Goal: Find contact information: Obtain details needed to contact an individual or organization

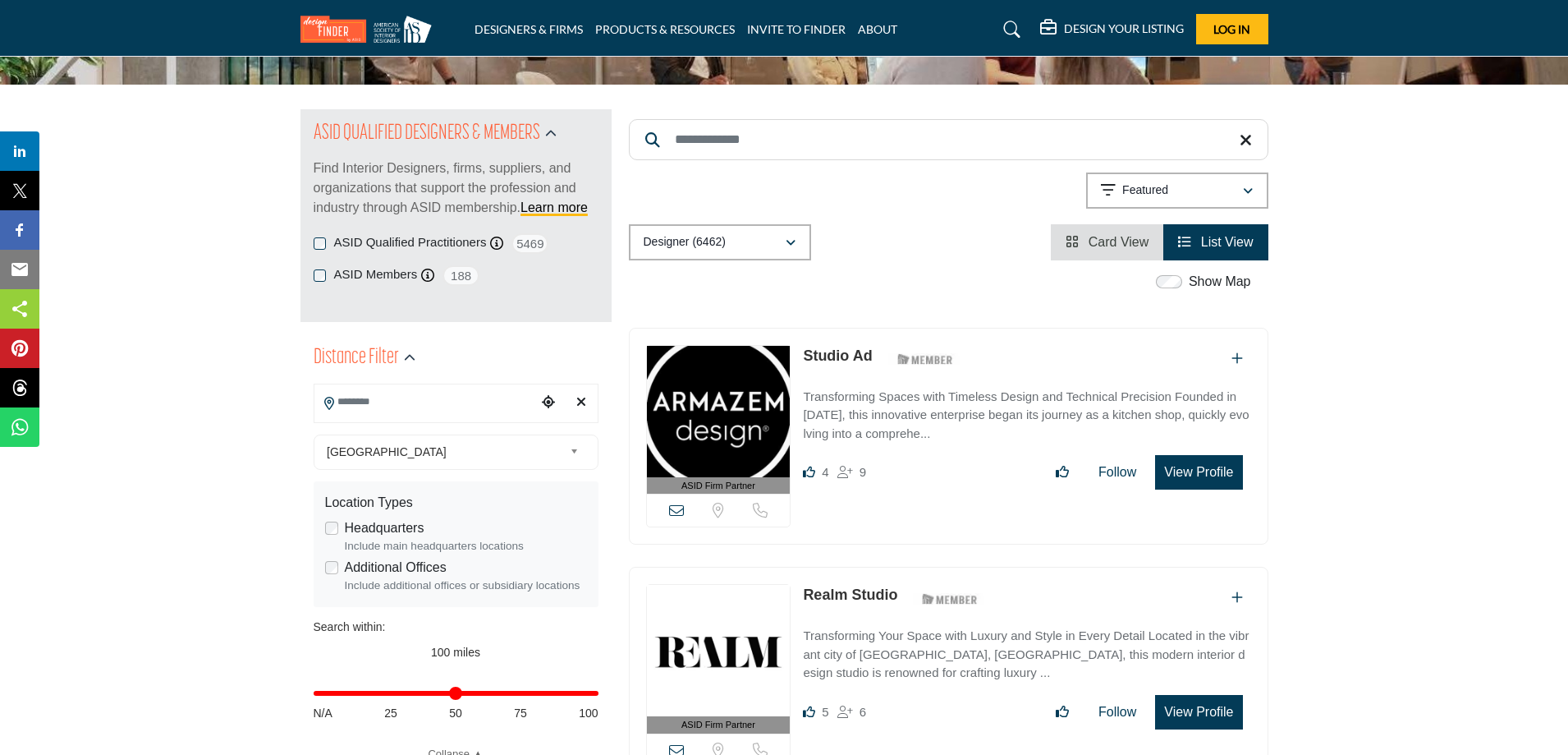
scroll to position [164, 0]
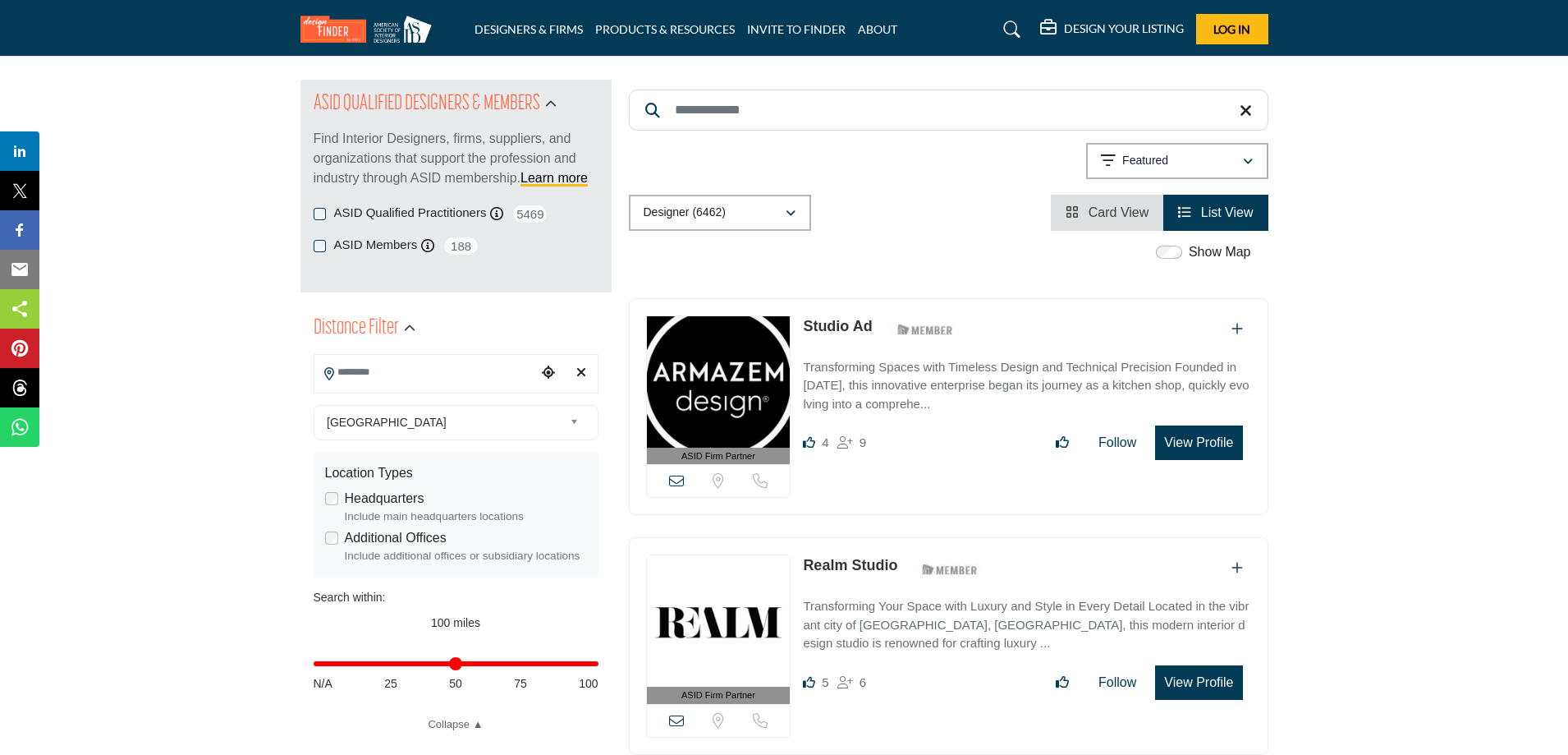
click at [476, 378] on input "Search Location" at bounding box center [425, 372] width 222 height 32
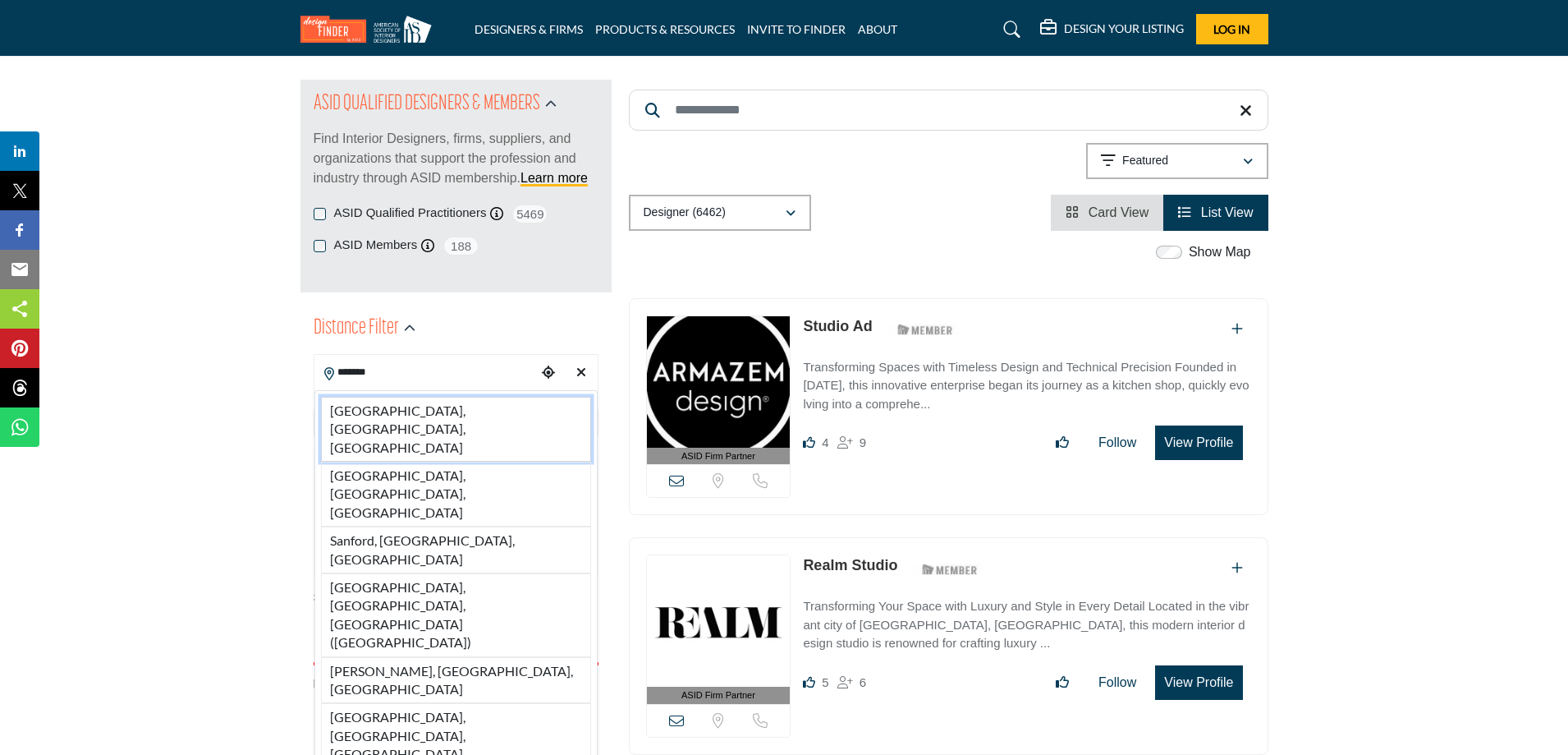
click at [435, 411] on li "[GEOGRAPHIC_DATA], [GEOGRAPHIC_DATA], [GEOGRAPHIC_DATA]" at bounding box center [456, 429] width 270 height 65
type input "**********"
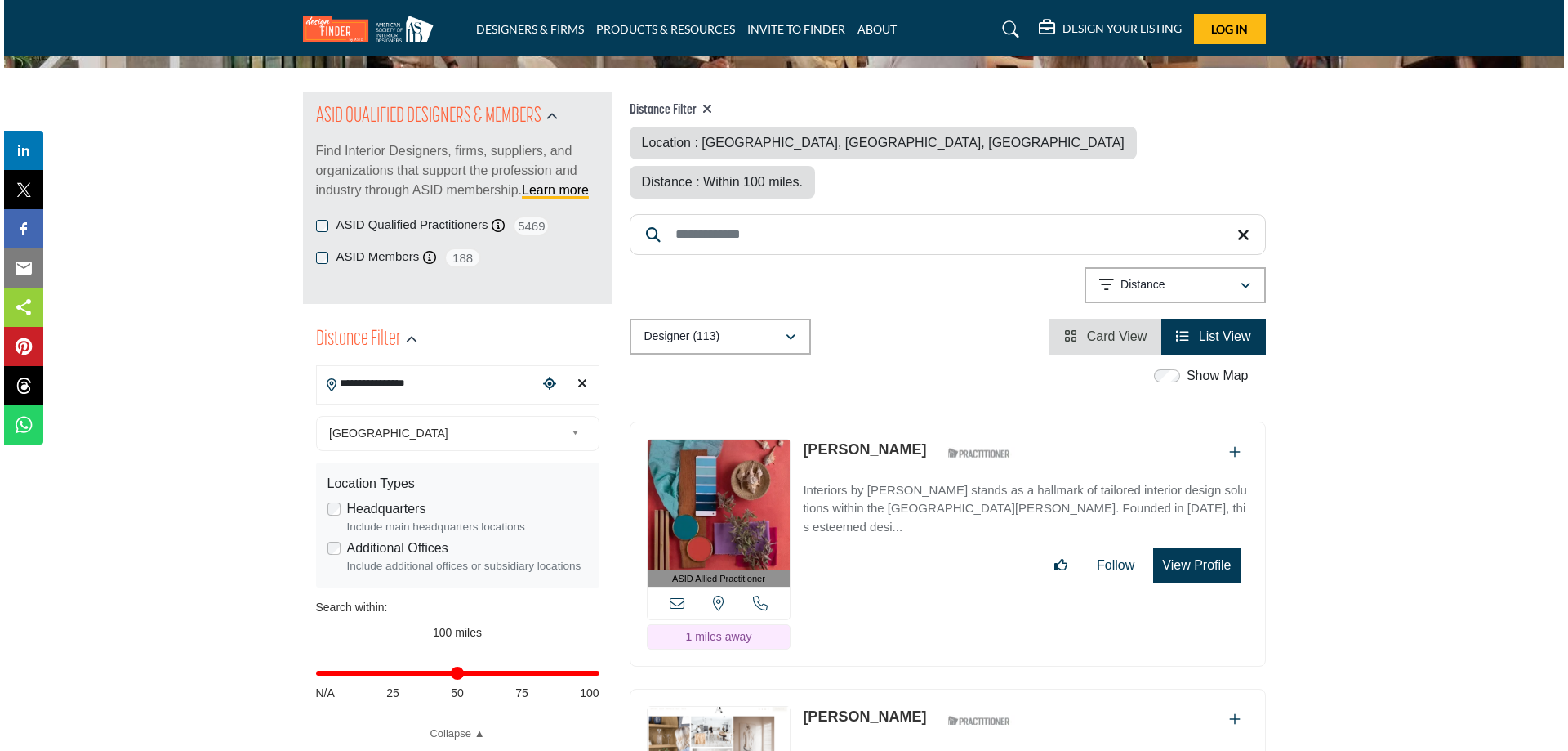
scroll to position [163, 0]
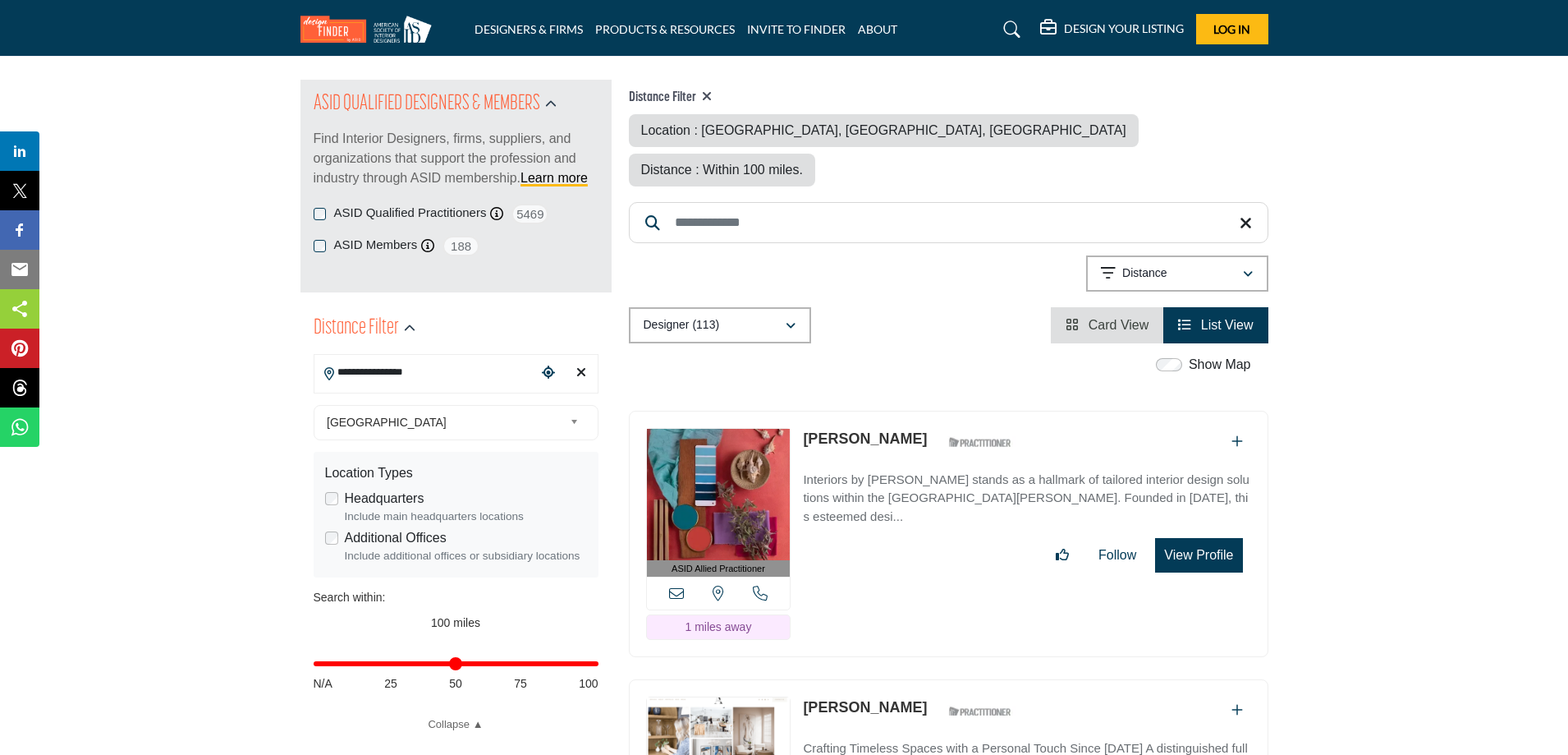
drag, startPoint x: 801, startPoint y: 399, endPoint x: 904, endPoint y: 399, distance: 103.0
click at [904, 411] on div "ASID Allied Practitioner ASID Allied Practitioners have successfully completed …" at bounding box center [949, 535] width 640 height 248
copy link "[PERSON_NAME]"
click at [884, 538] on div "Follow Following" at bounding box center [1027, 555] width 447 height 34
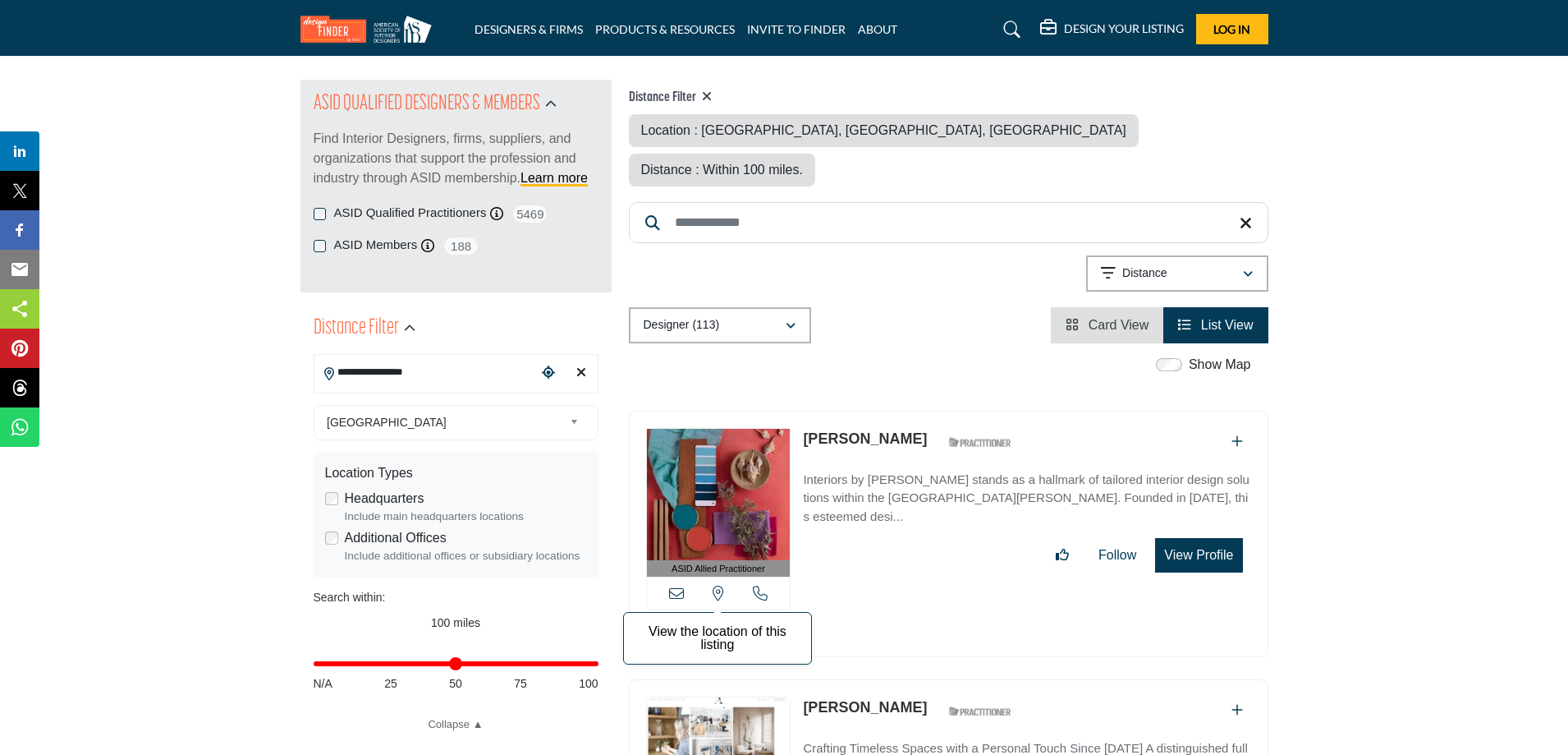
click at [716, 586] on icon at bounding box center [718, 593] width 11 height 15
click at [1191, 538] on button "View Profile" at bounding box center [1198, 555] width 87 height 34
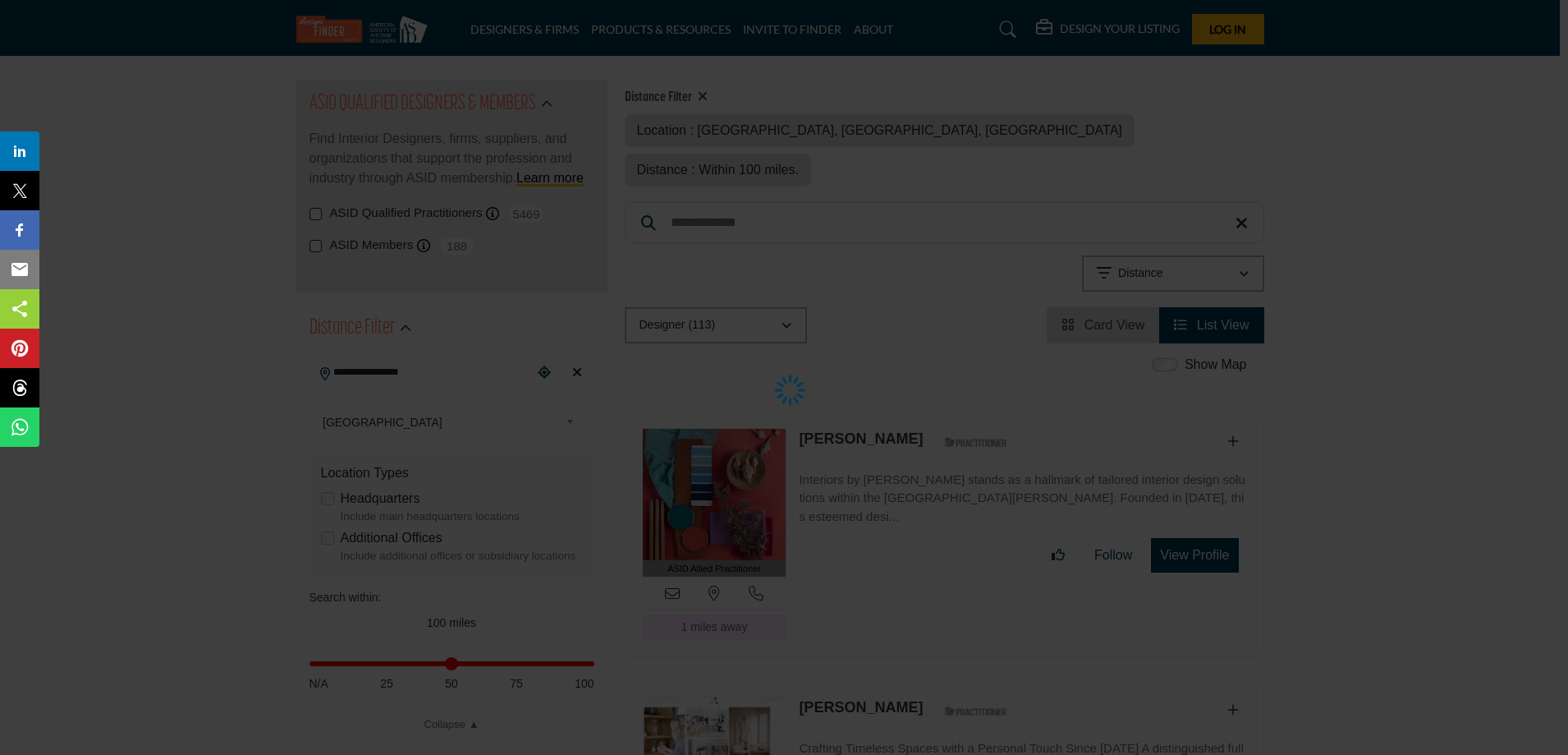
click at [248, 382] on div at bounding box center [784, 378] width 1568 height 755
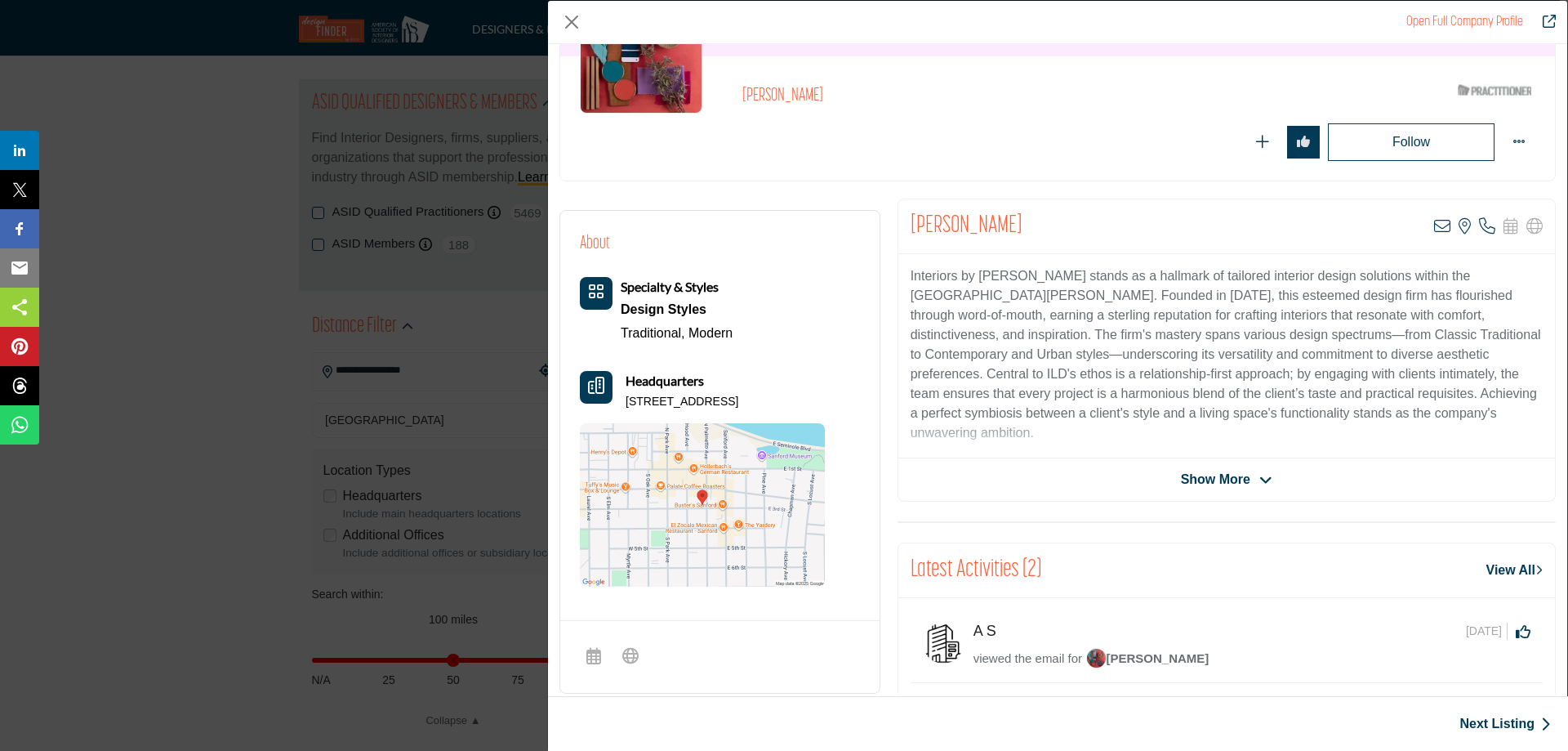
drag, startPoint x: 834, startPoint y: 394, endPoint x: 620, endPoint y: 399, distance: 214.1
click at [620, 399] on div "About Specialty & Styles Design Styles Traditional, Modern" at bounding box center [719, 409] width 280 height 356
copy p "278 S Palmetto Ave, 32771-1334, USA"
click at [898, 390] on div "Interiors by Lawrence David stands as a hallmark of tailored interior design so…" at bounding box center [1227, 356] width 657 height 204
drag, startPoint x: 829, startPoint y: 398, endPoint x: 626, endPoint y: 403, distance: 203.1
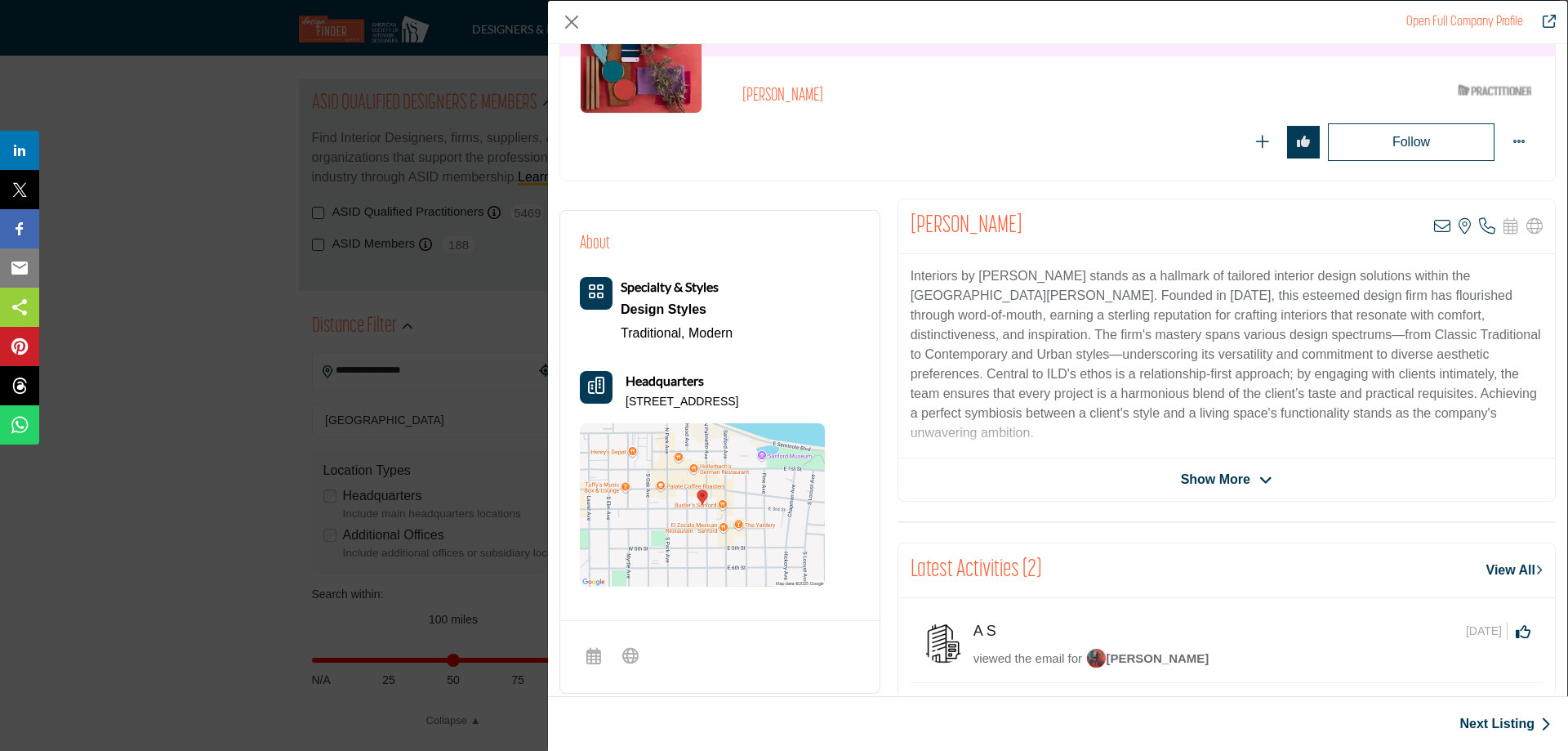
click at [626, 403] on div "About Specialty & Styles Design Styles Traditional, Modern" at bounding box center [719, 409] width 280 height 356
copy p "278 S Palmetto Ave, 32771-1334, USA"
click at [865, 362] on div "About Specialty & Styles Design Styles Traditional, Modern Headquarters" at bounding box center [720, 410] width 320 height 398
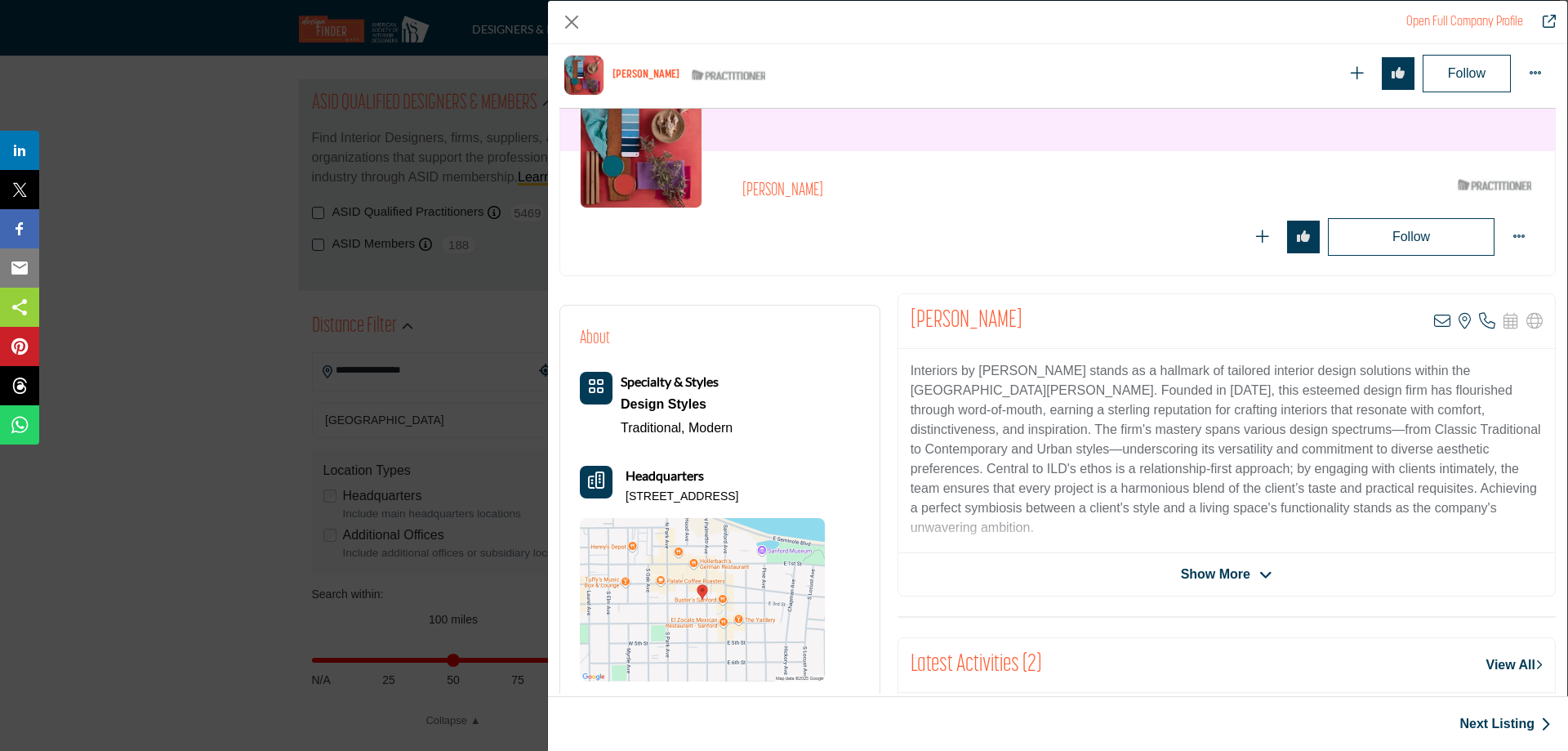
scroll to position [49, 0]
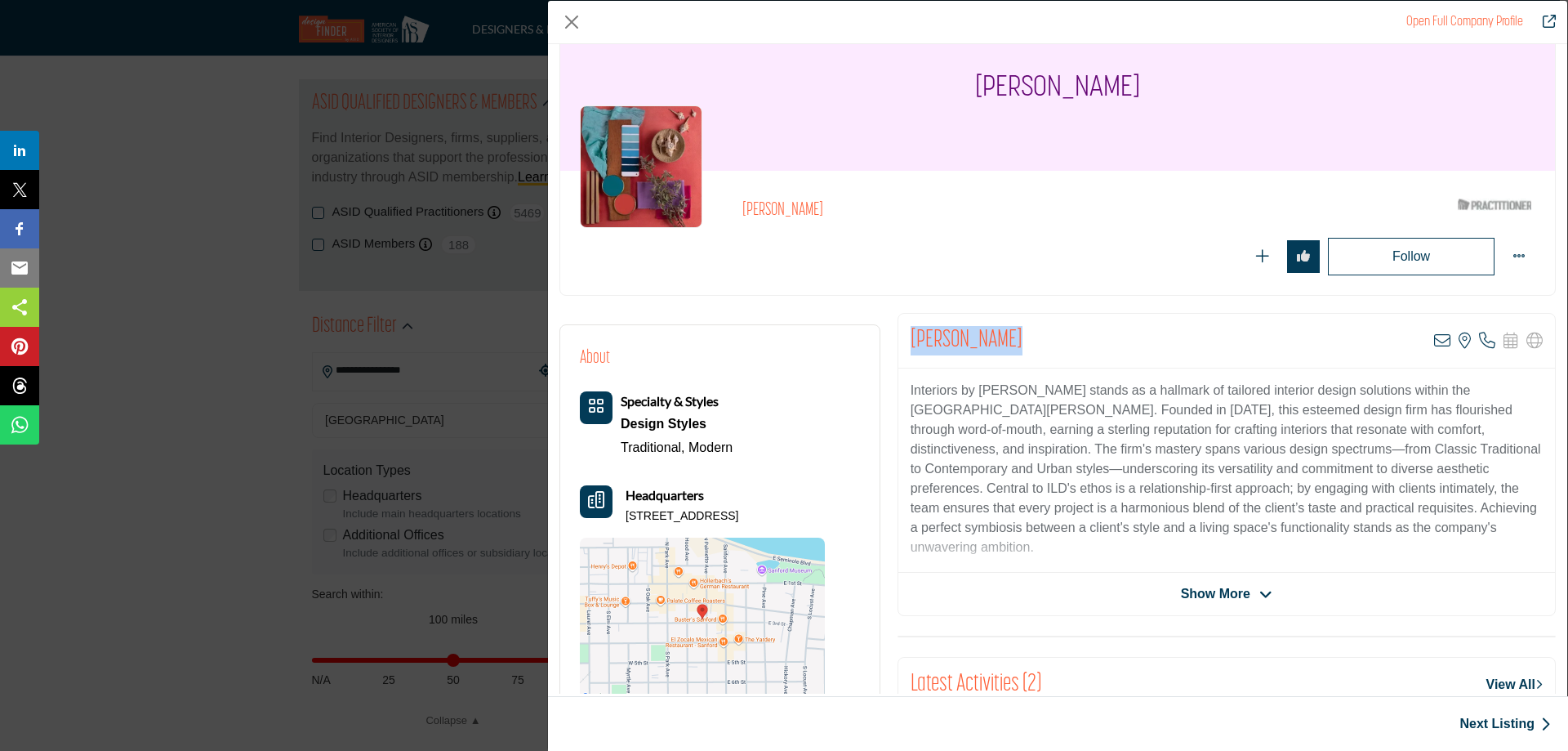
drag, startPoint x: 1017, startPoint y: 340, endPoint x: 904, endPoint y: 344, distance: 113.1
click at [904, 344] on div "Mickey Searcy View email address of this listing View the location of this list…" at bounding box center [1227, 341] width 657 height 55
copy h2 "[PERSON_NAME]"
click at [1181, 596] on span "Show More" at bounding box center [1216, 594] width 70 height 19
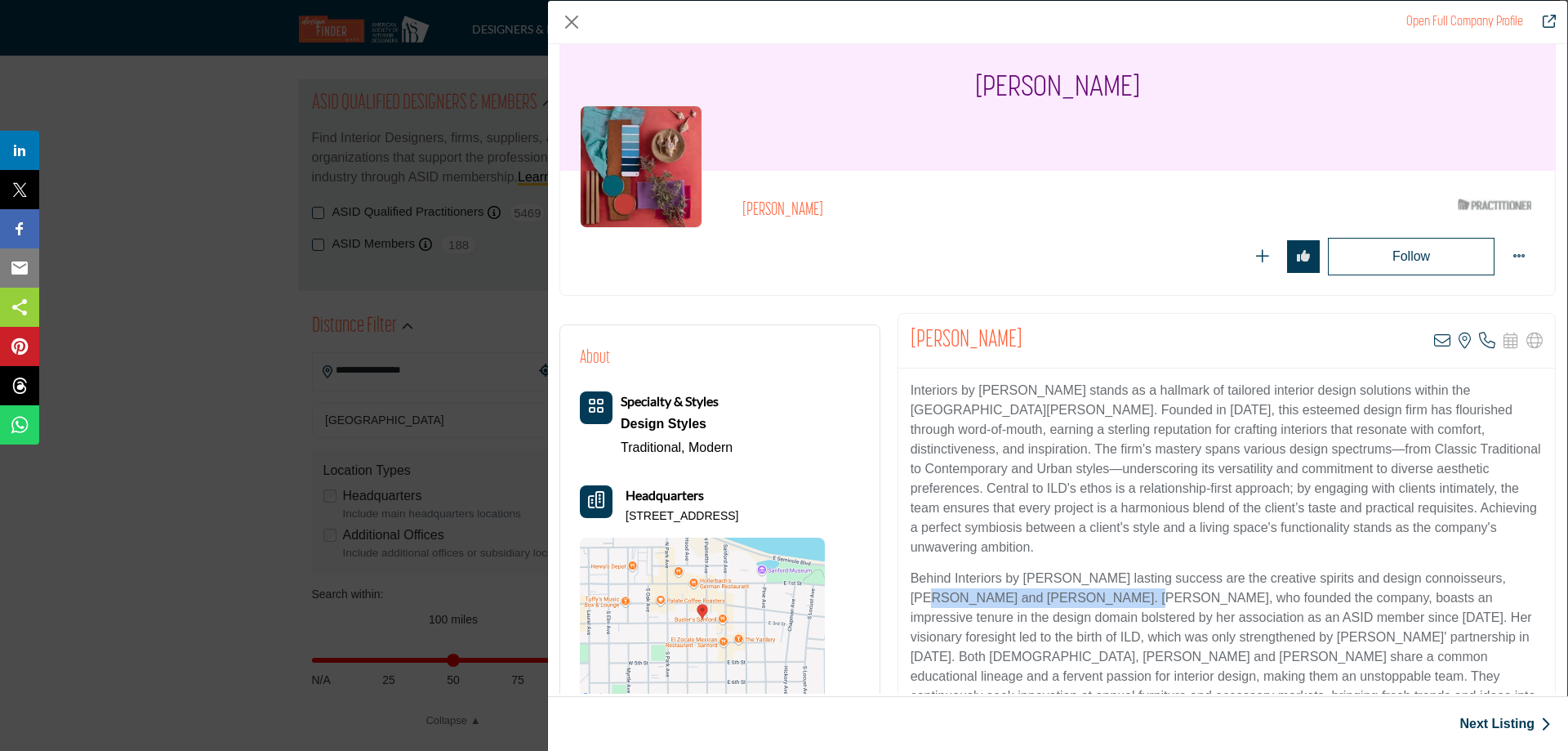
drag, startPoint x: 911, startPoint y: 600, endPoint x: 1098, endPoint y: 594, distance: 187.1
click at [1098, 594] on p "Behind Interiors by Lawrence David's lasting success are the creative spirits a…" at bounding box center [1227, 666] width 632 height 196
copy p "Mickey Searcy and Jess Williams"
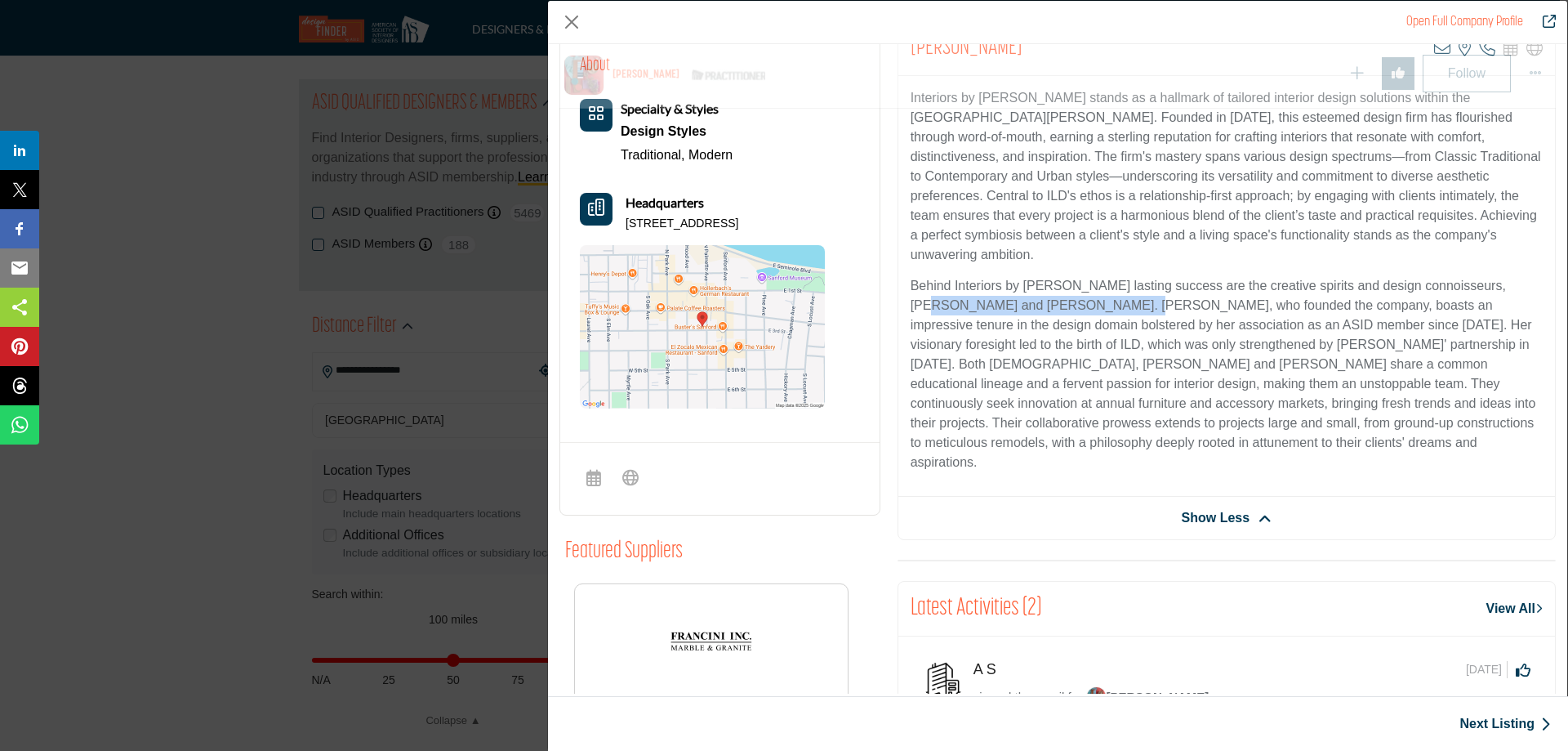
scroll to position [556, 0]
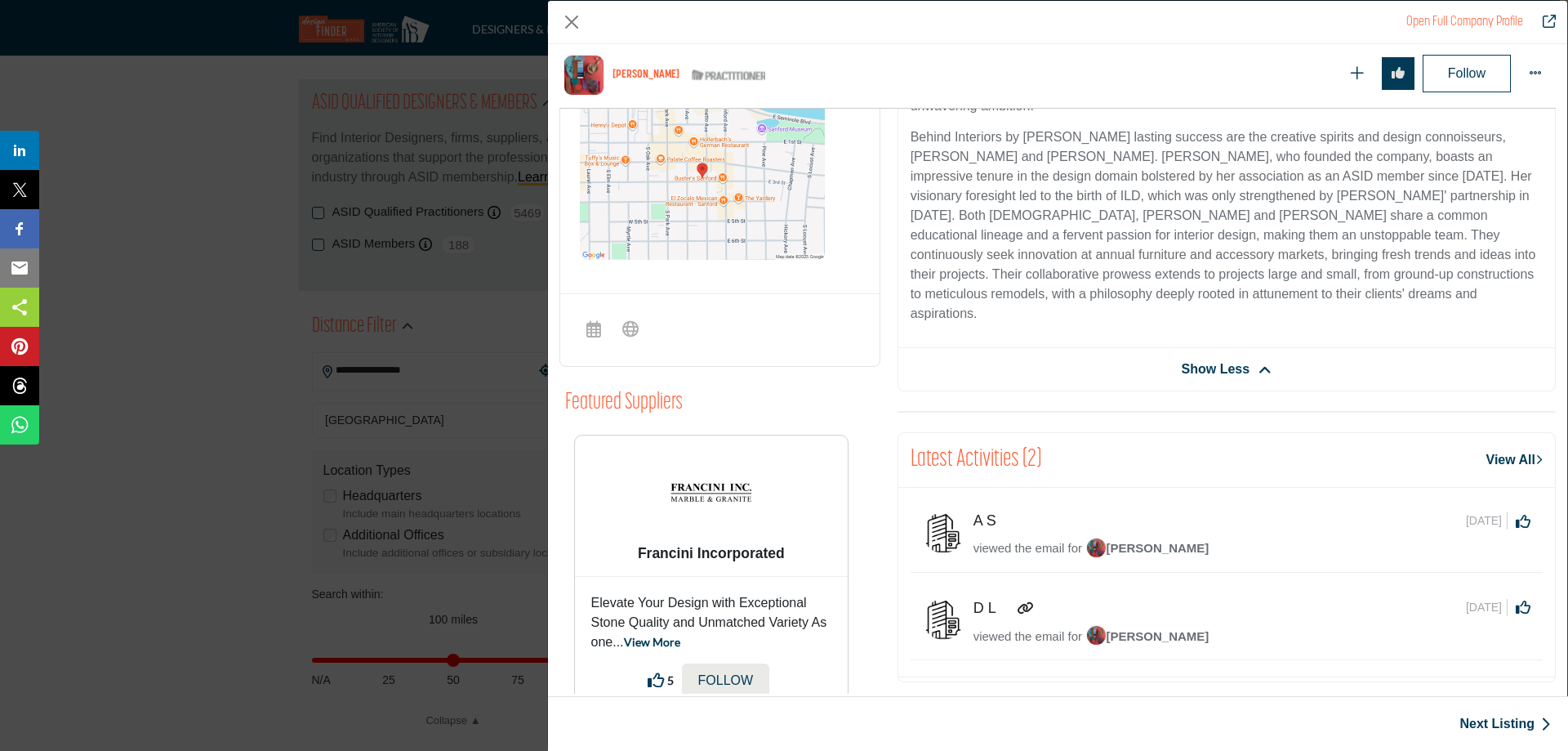
click at [1020, 541] on span "viewed the email for" at bounding box center [1028, 548] width 108 height 14
click at [1515, 450] on link "View All" at bounding box center [1515, 459] width 57 height 19
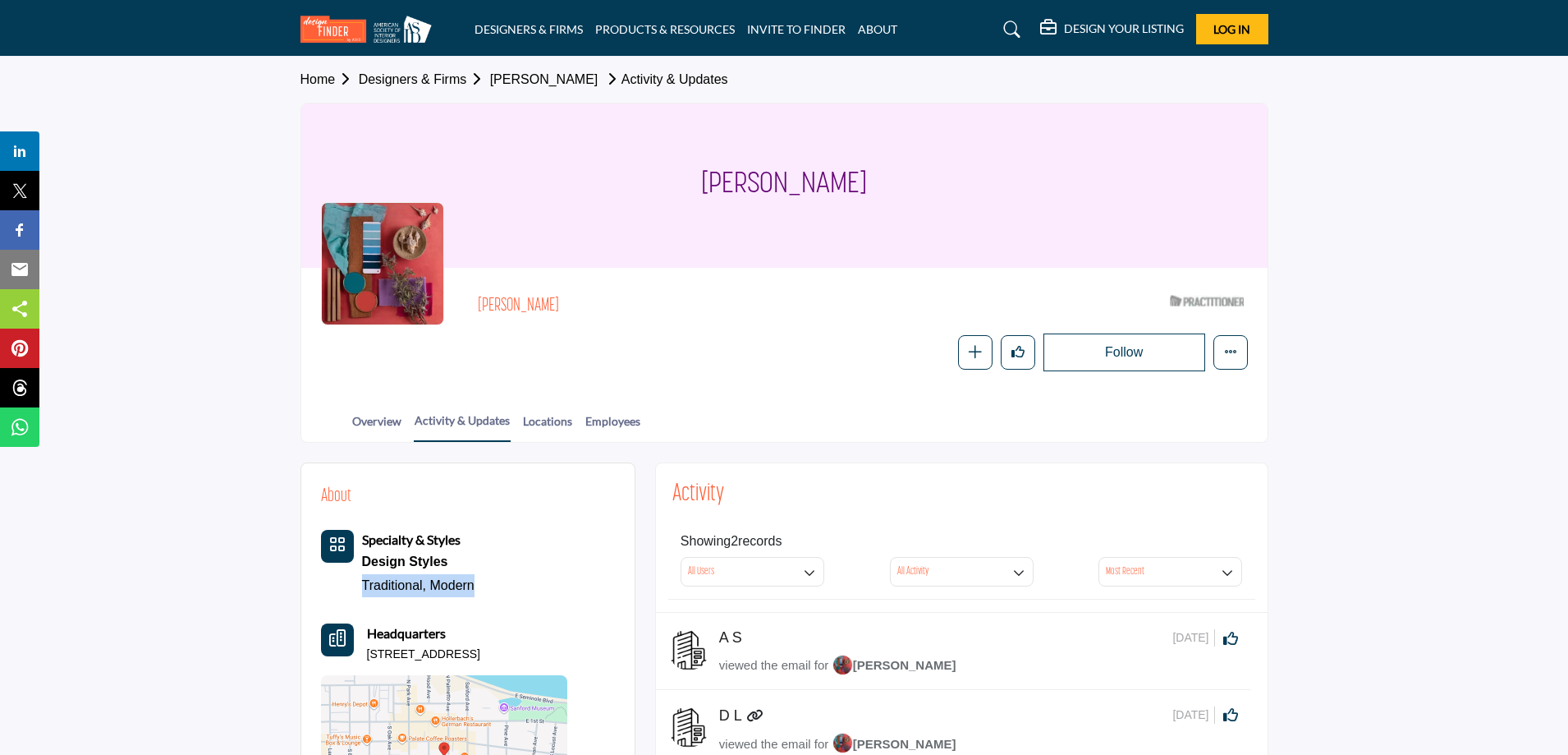
drag, startPoint x: 478, startPoint y: 589, endPoint x: 348, endPoint y: 596, distance: 130.2
click at [348, 596] on div "Specialty & Styles Design Styles Traditional, Modern" at bounding box center [444, 563] width 247 height 67
click at [608, 434] on link "Employees" at bounding box center [612, 427] width 57 height 29
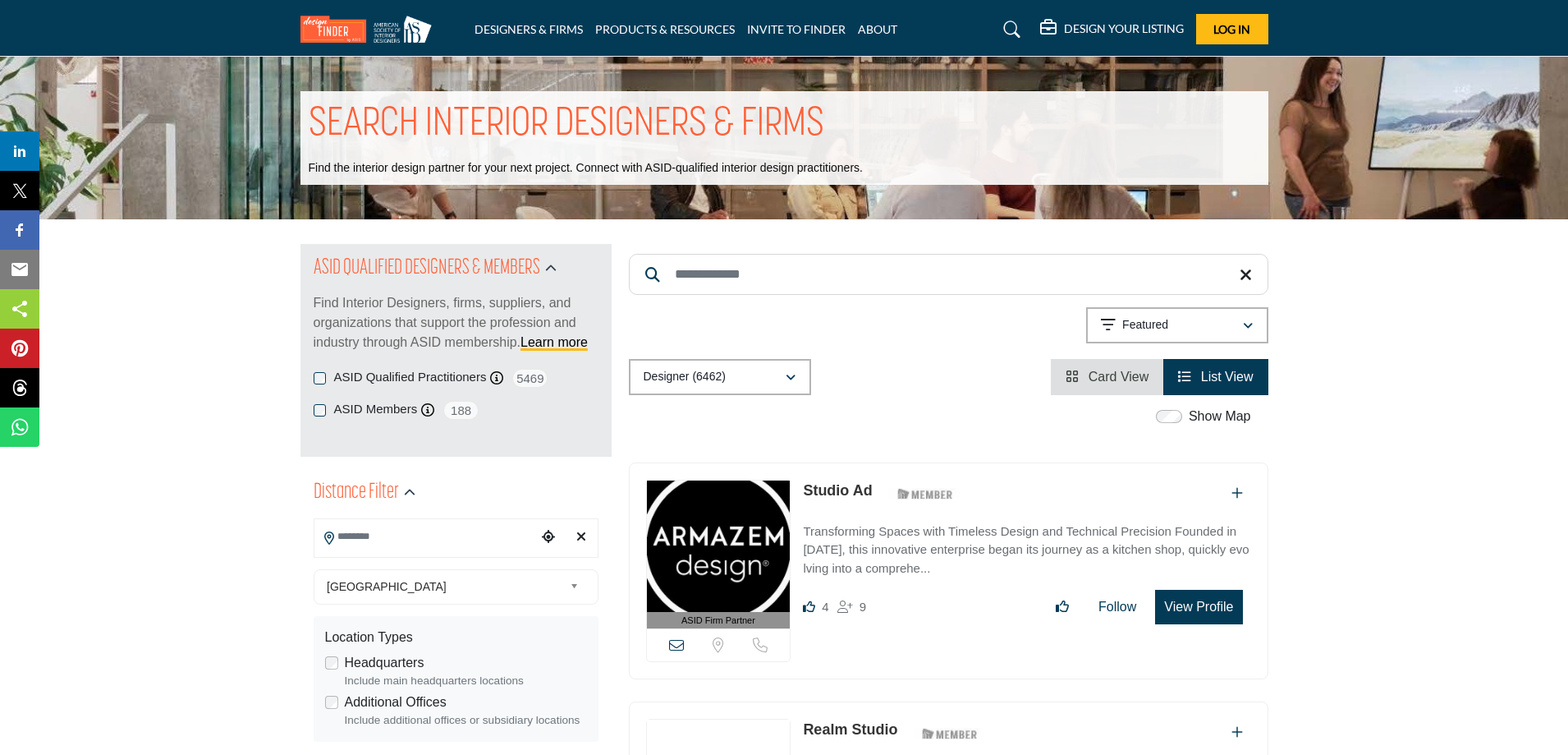
click at [454, 542] on input "Search Location" at bounding box center [425, 536] width 222 height 32
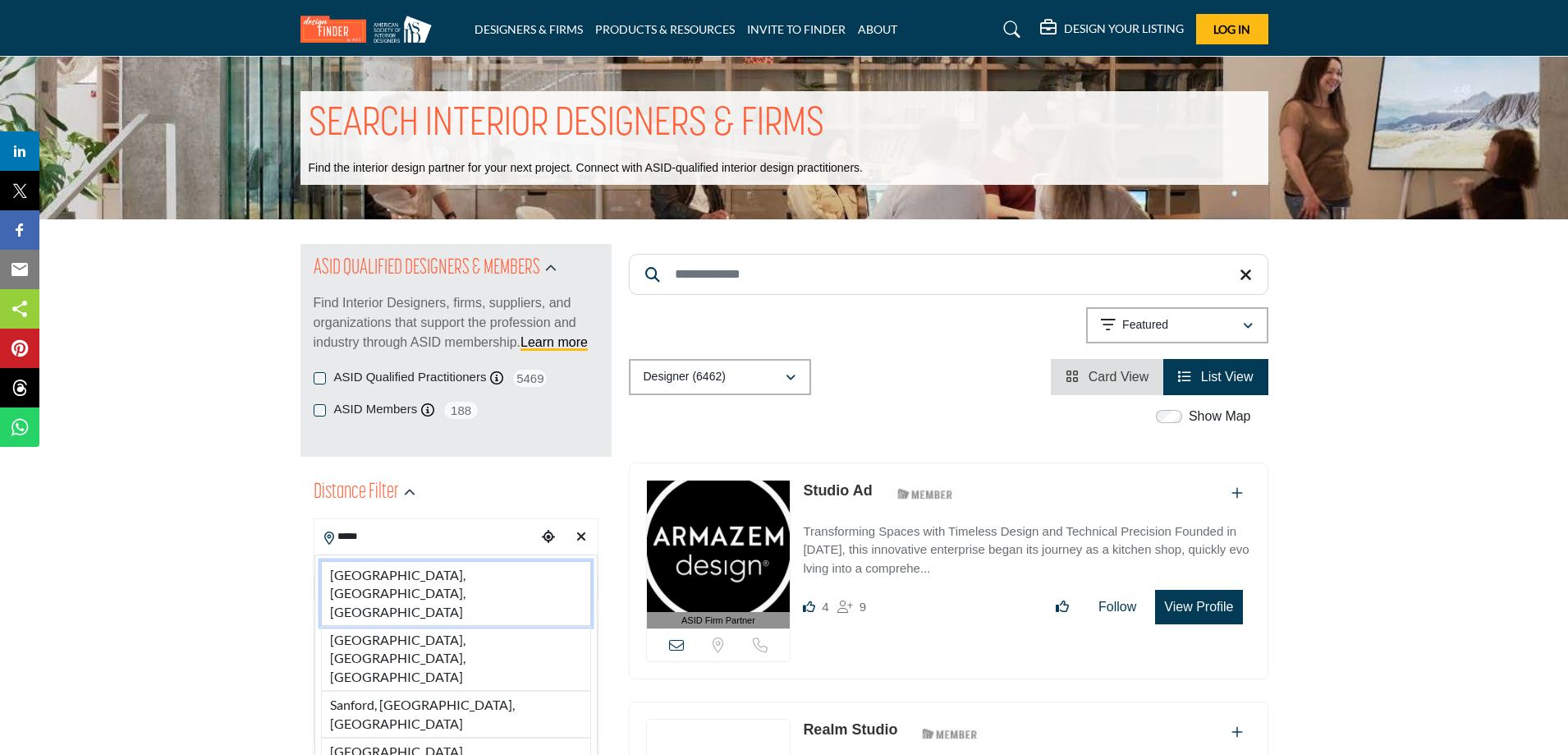
click at [442, 568] on li "[GEOGRAPHIC_DATA], [GEOGRAPHIC_DATA], [GEOGRAPHIC_DATA]" at bounding box center [456, 593] width 270 height 65
type input "**********"
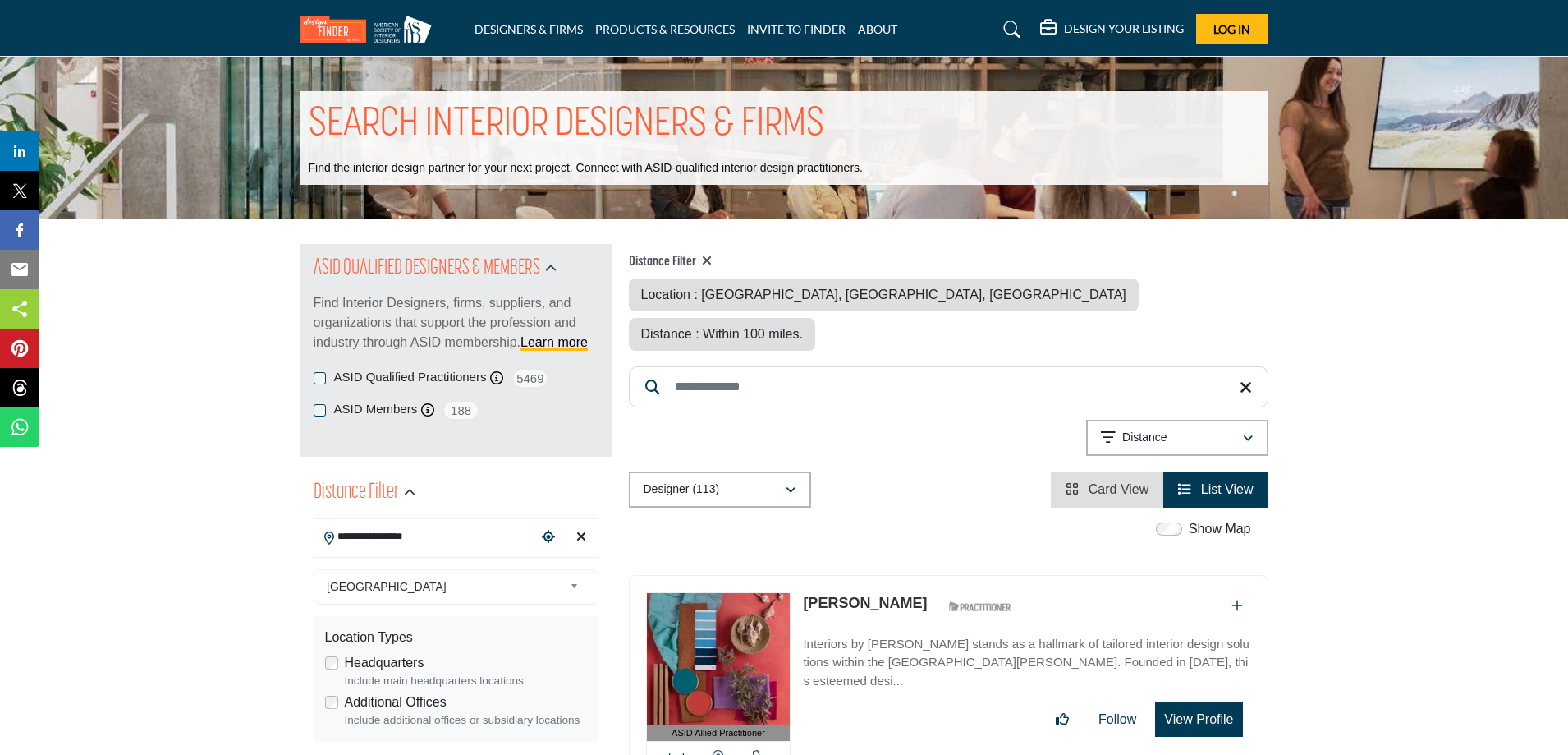
click at [709, 263] on icon at bounding box center [706, 260] width 10 height 13
